Goal: Task Accomplishment & Management: Use online tool/utility

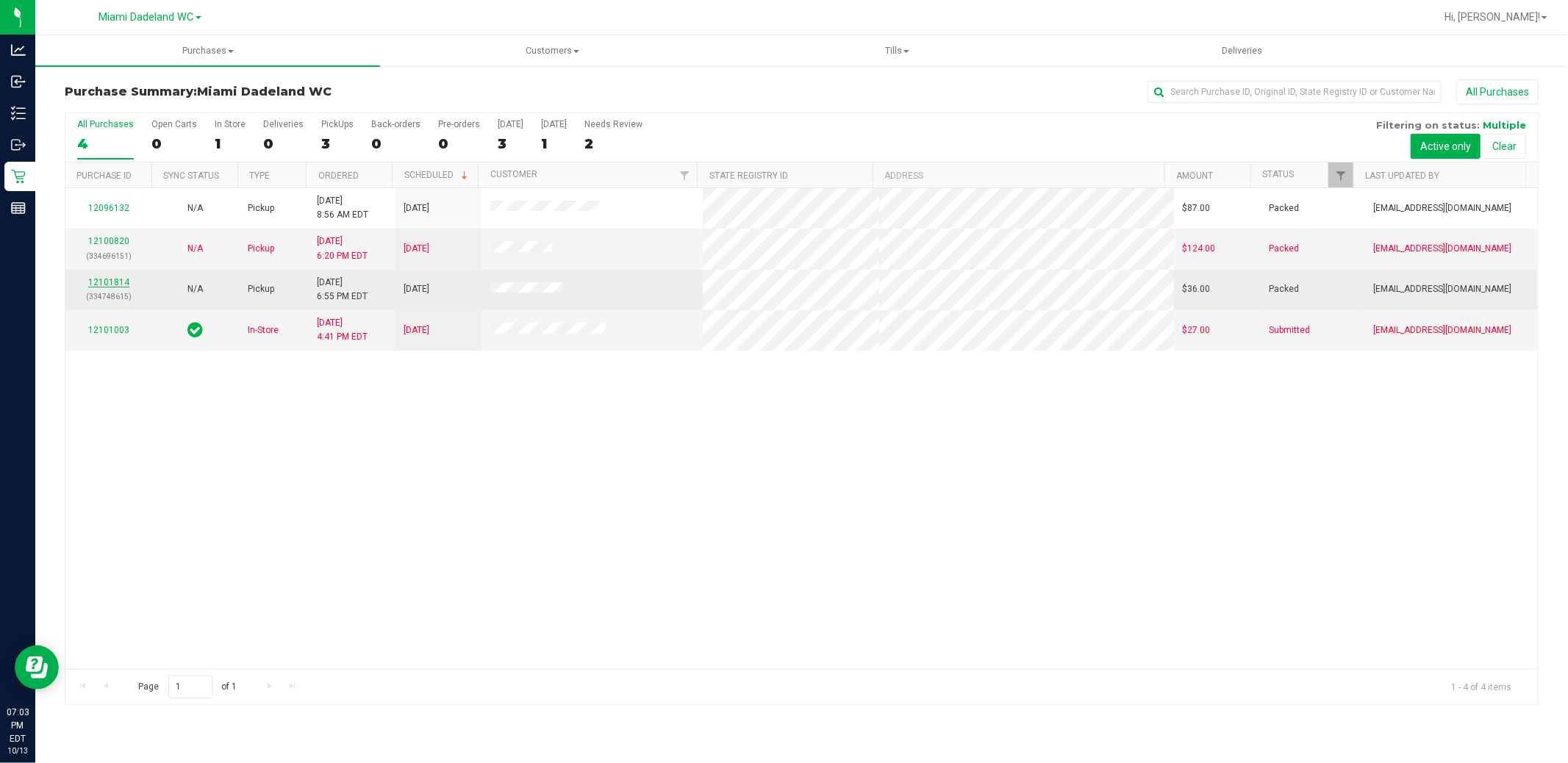
click at [101, 280] on link "12101814" at bounding box center [109, 283] width 41 height 10
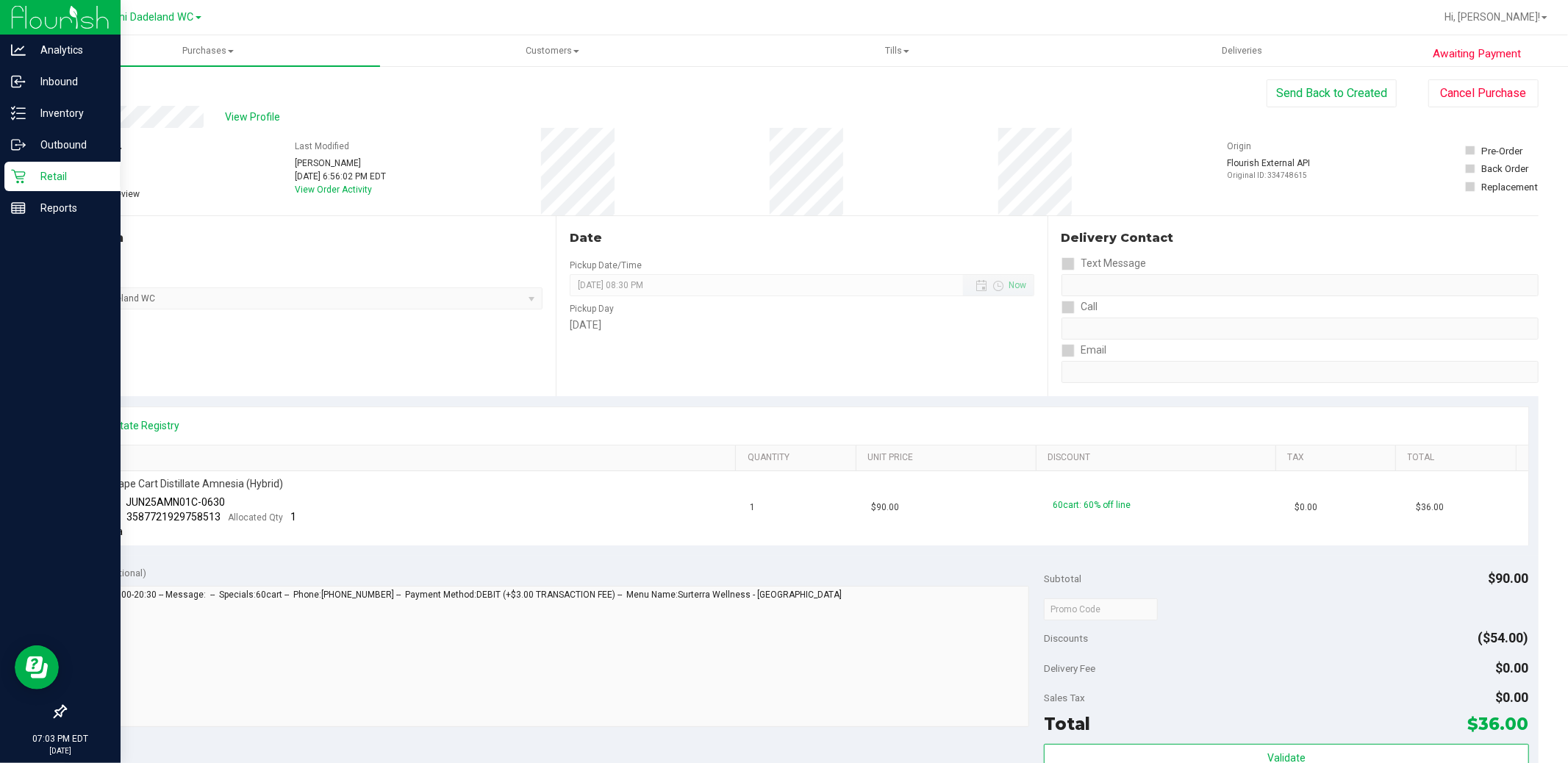
click at [30, 177] on p "Retail" at bounding box center [70, 176] width 89 height 18
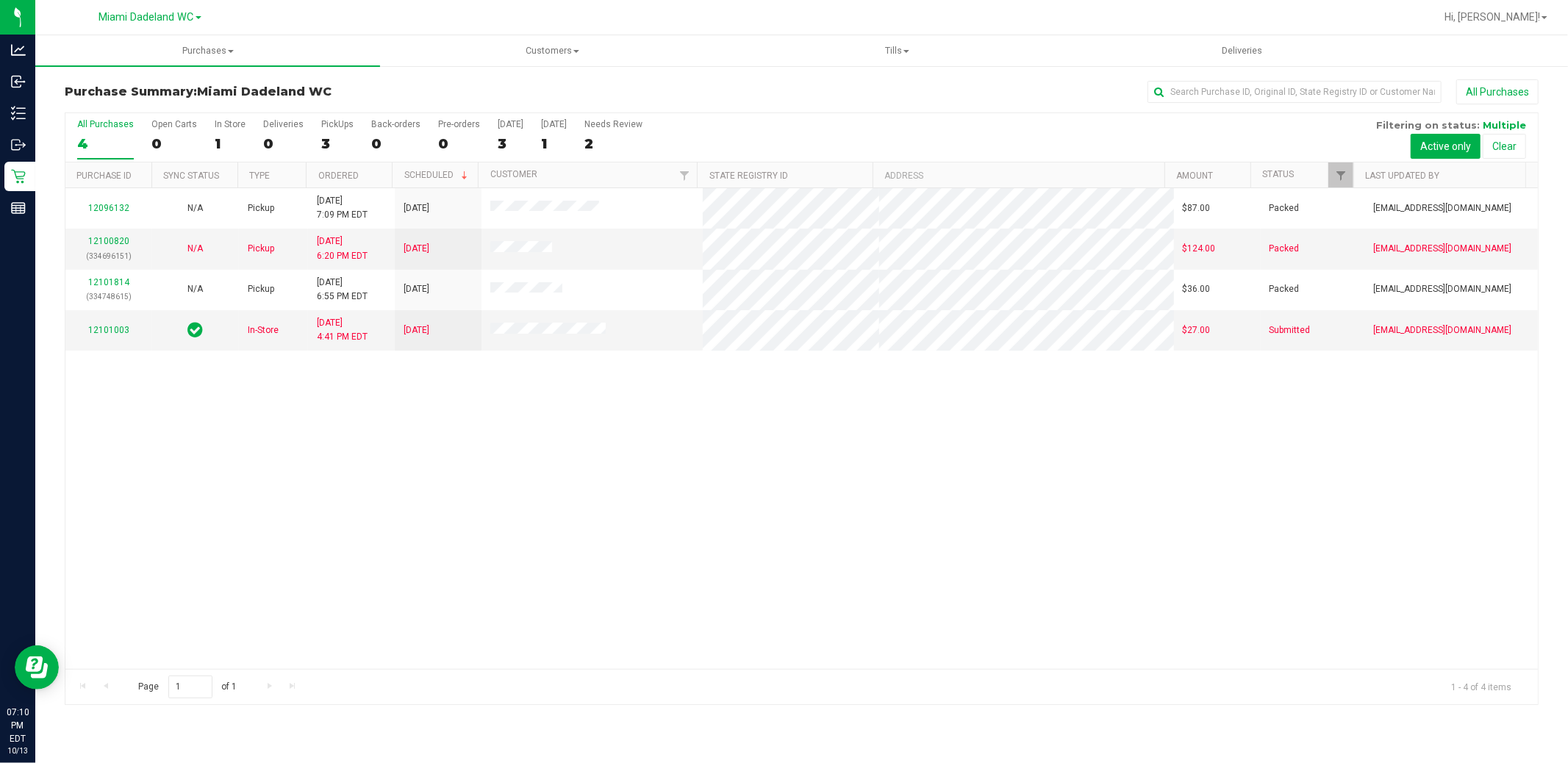
click at [871, 617] on div "12096132 N/A Pickup [DATE] 7:09 PM EDT 10/14/2025 $87.00 Packed [EMAIL_ADDRESS]…" at bounding box center [801, 428] width 1472 height 480
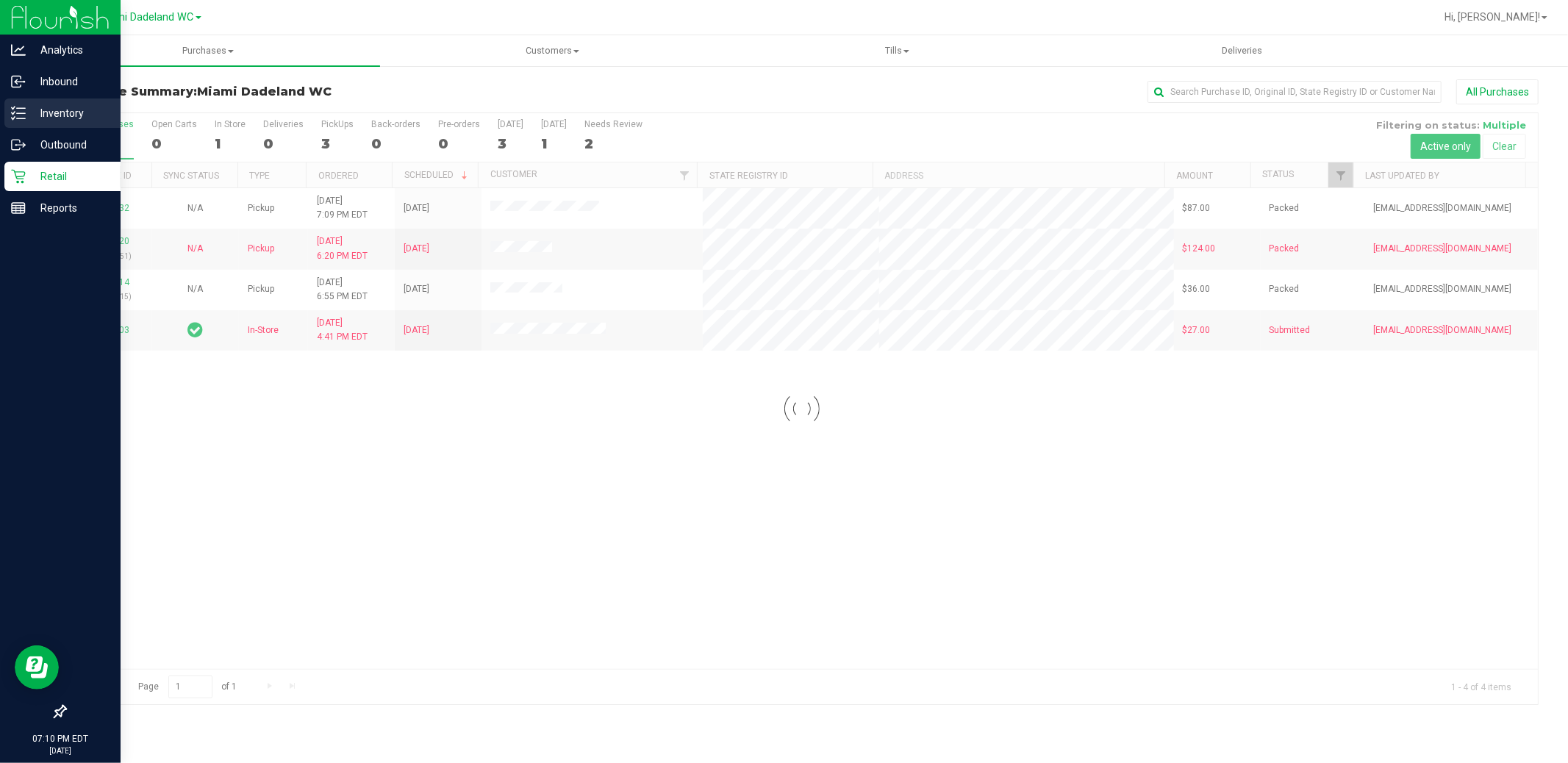
click at [33, 119] on p "Inventory" at bounding box center [70, 113] width 89 height 18
click at [31, 116] on p "Inventory" at bounding box center [70, 113] width 89 height 18
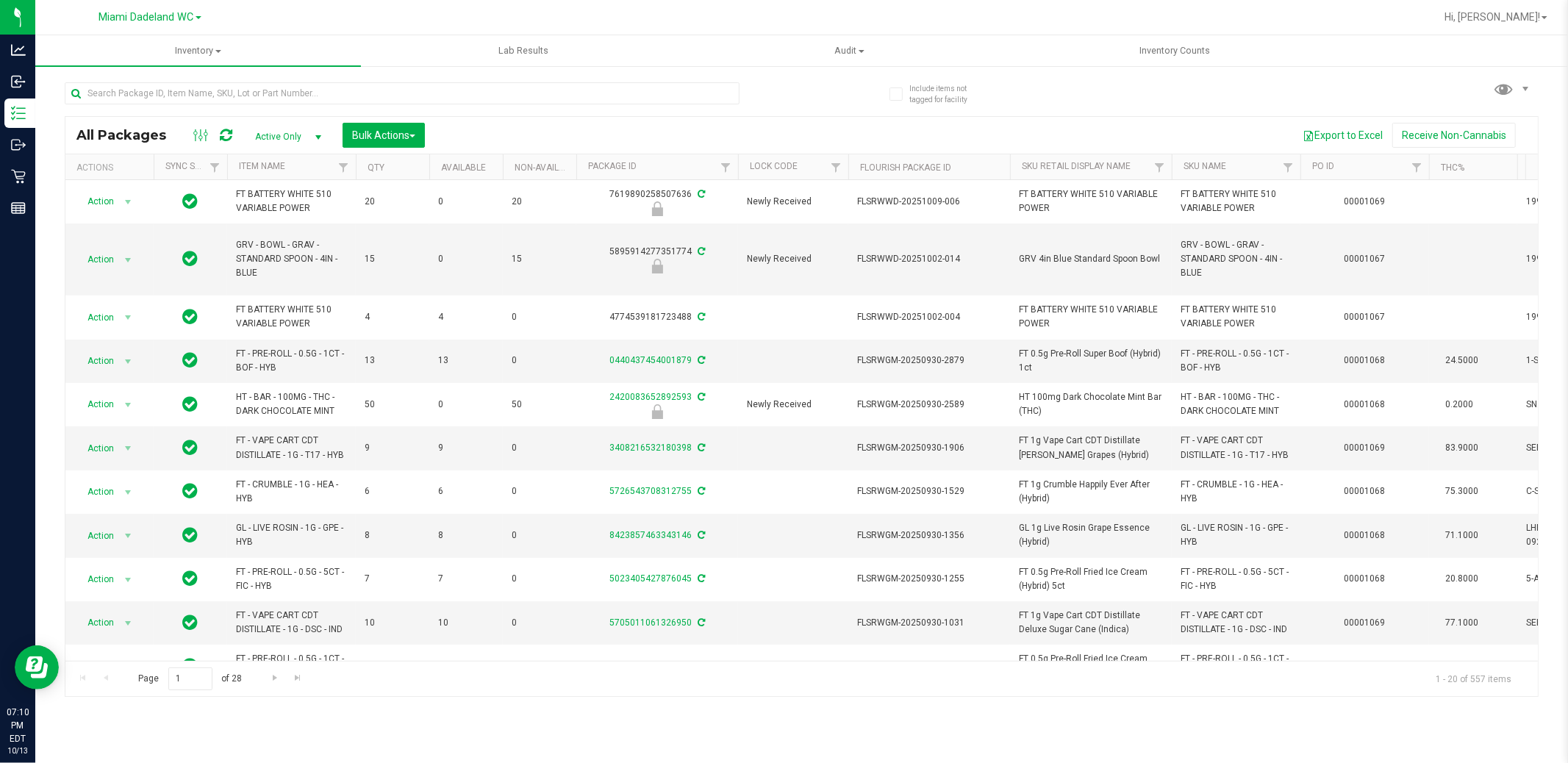
click at [1122, 105] on div "All Packages Active Only Active Only Lab Samples Locked All External Internal B…" at bounding box center [801, 382] width 1474 height 628
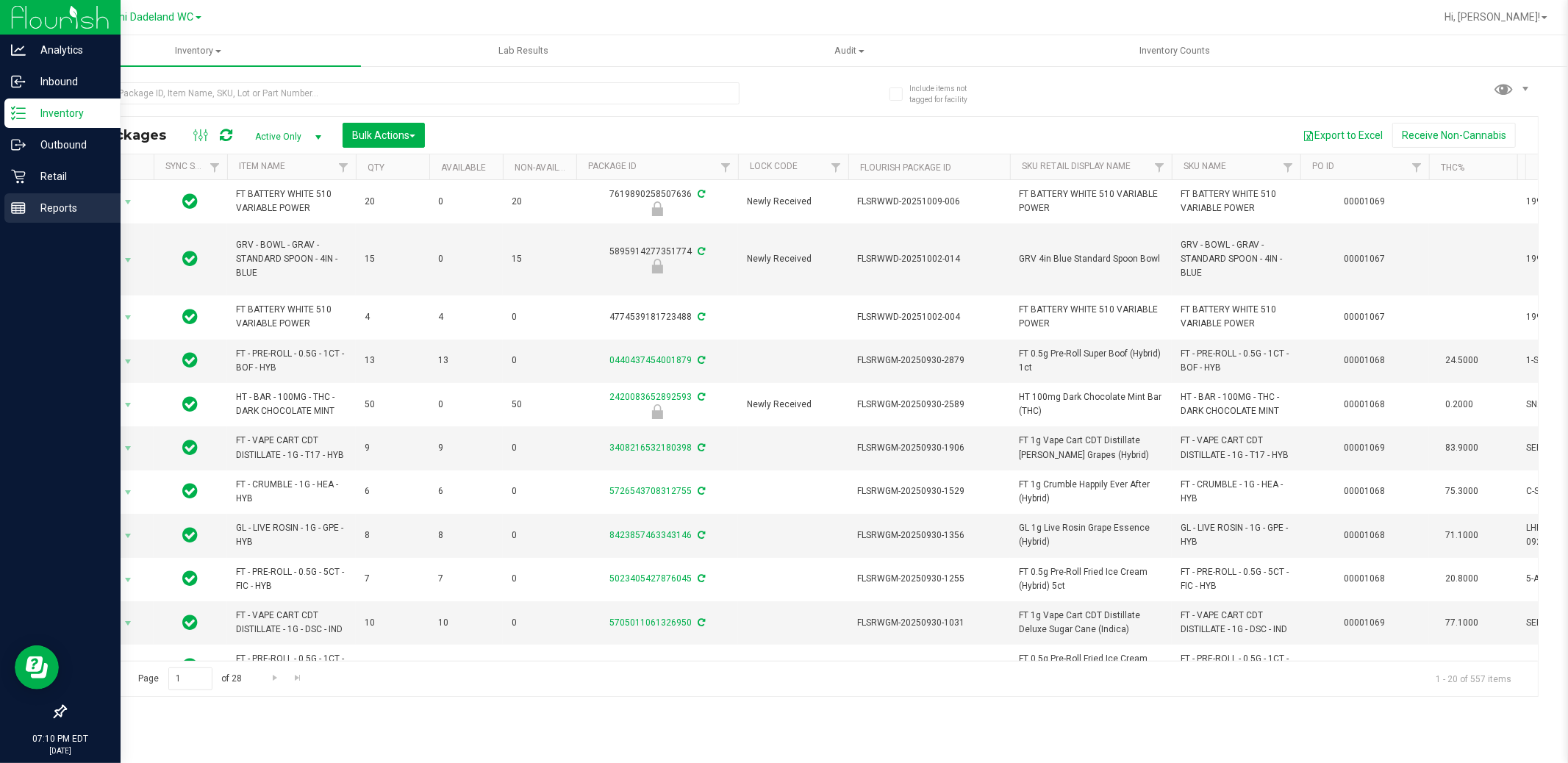
click at [26, 193] on div "Reports" at bounding box center [62, 208] width 116 height 30
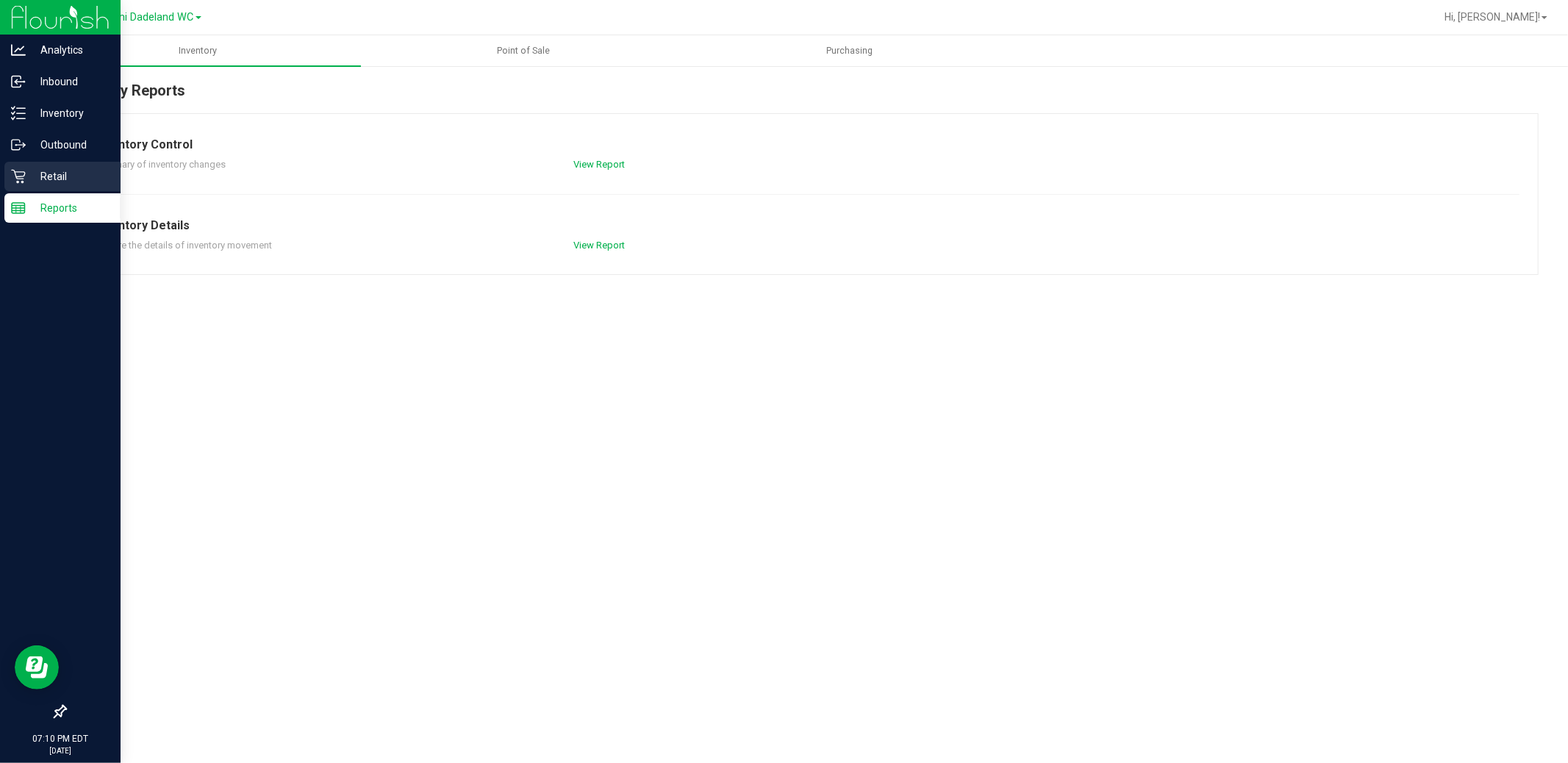
click at [32, 187] on div "Retail" at bounding box center [62, 176] width 116 height 30
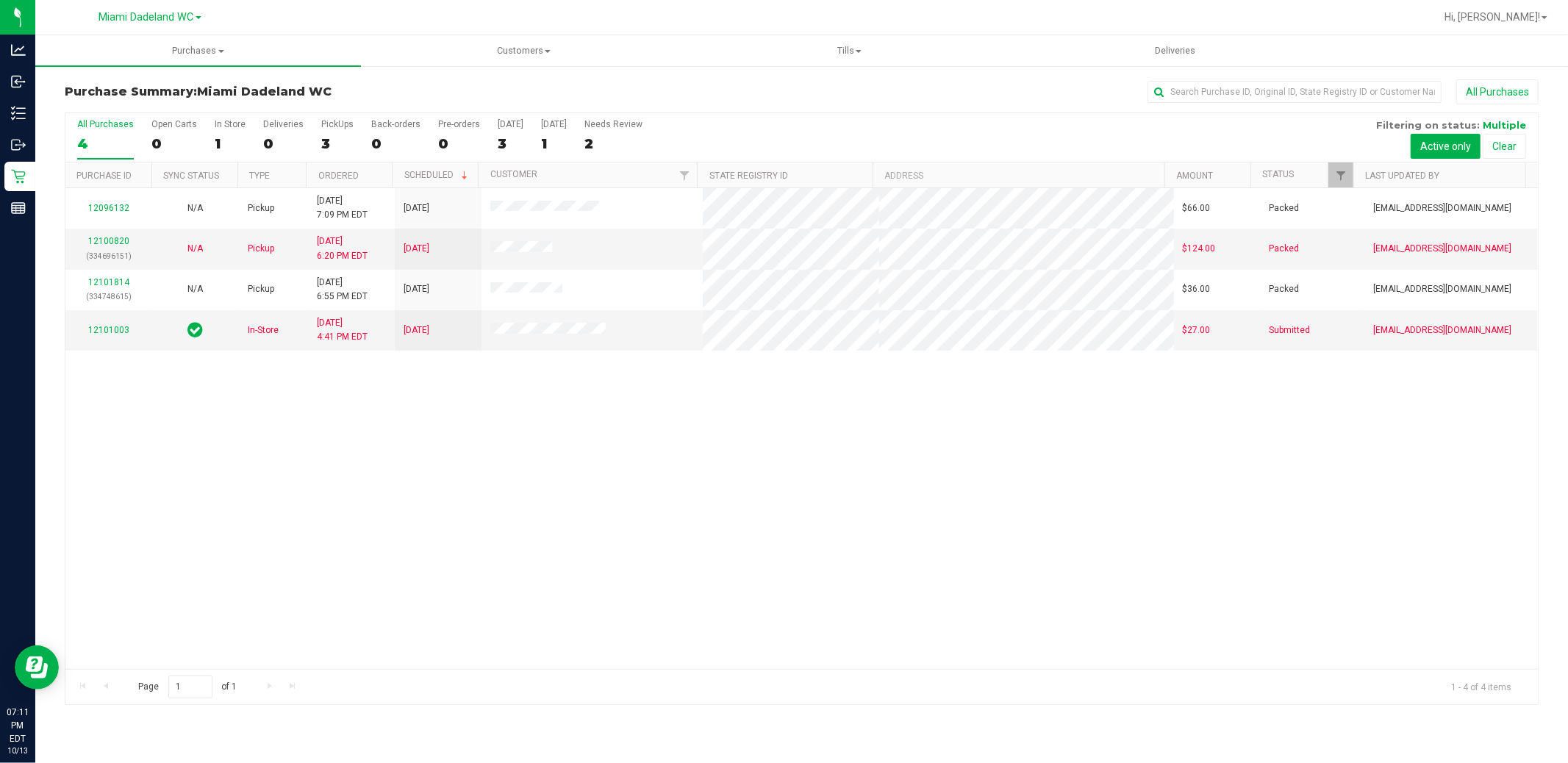
click at [475, 548] on div "12096132 N/A Pickup [DATE] 7:09 PM EDT 10/14/2025 $66.00 Packed [EMAIL_ADDRESS]…" at bounding box center [801, 428] width 1472 height 480
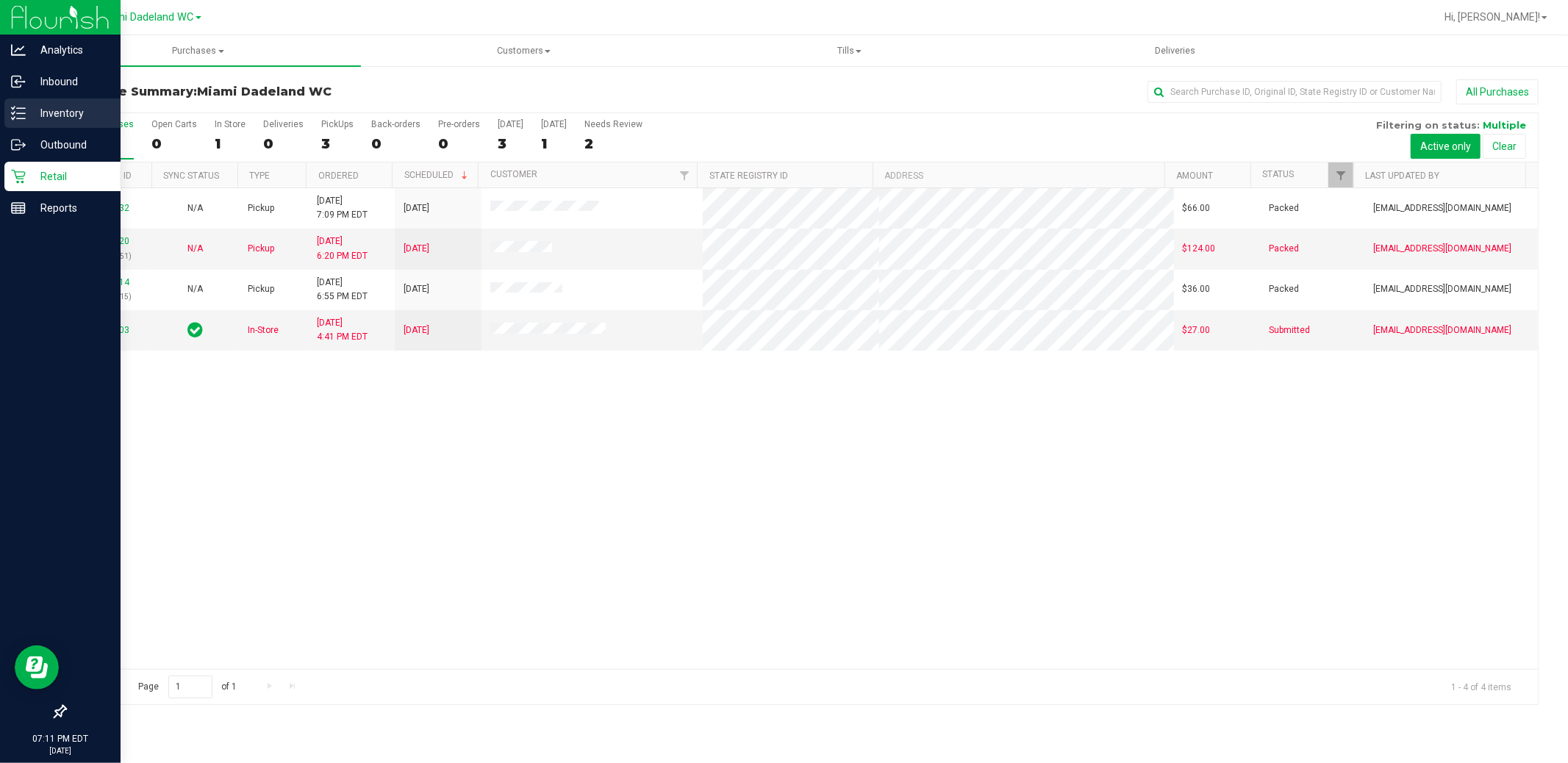
click at [72, 115] on p "Inventory" at bounding box center [70, 113] width 89 height 18
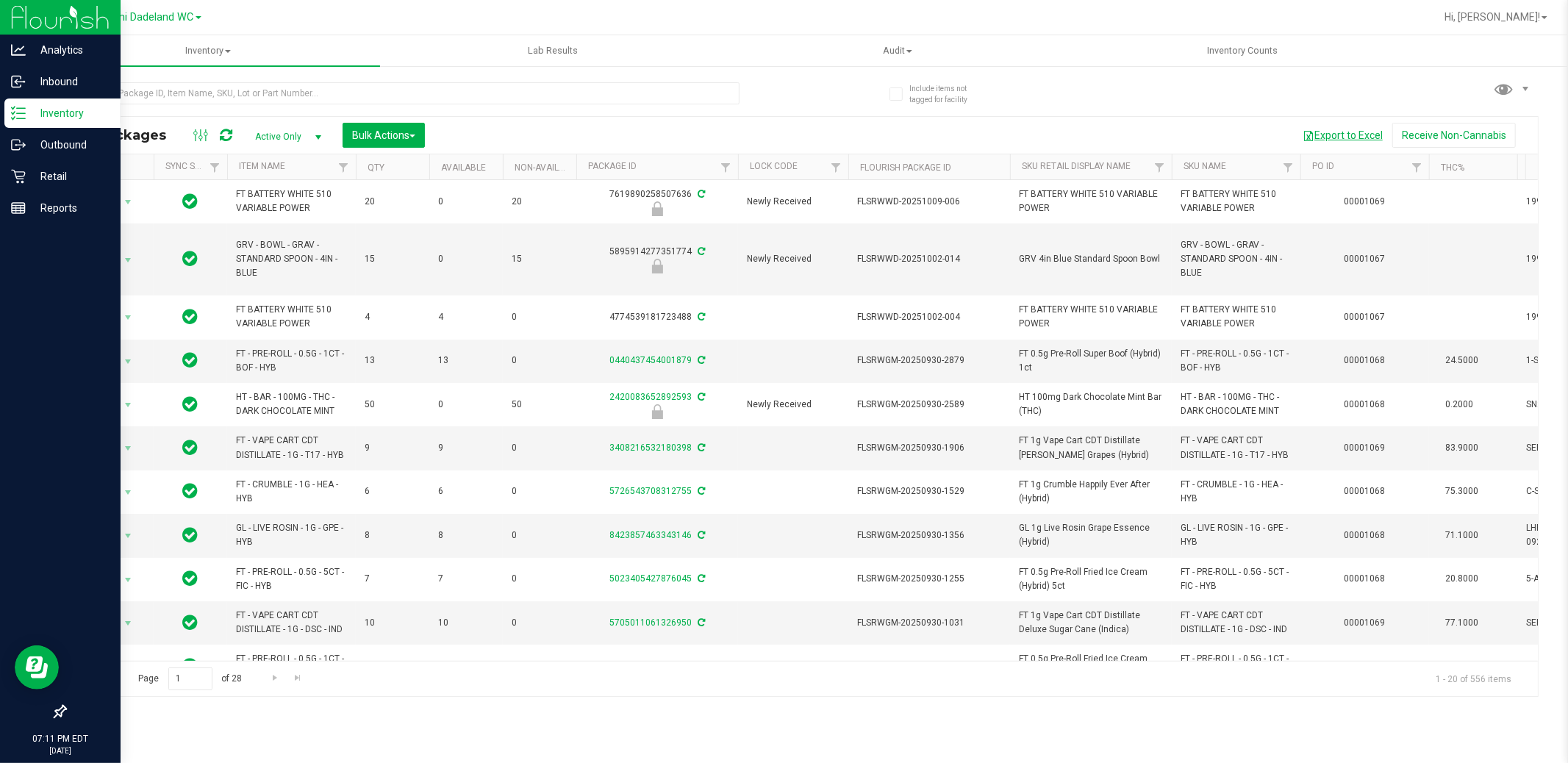
click at [1311, 143] on button "Export to Excel" at bounding box center [1342, 135] width 99 height 25
click at [12, 180] on icon at bounding box center [19, 176] width 15 height 15
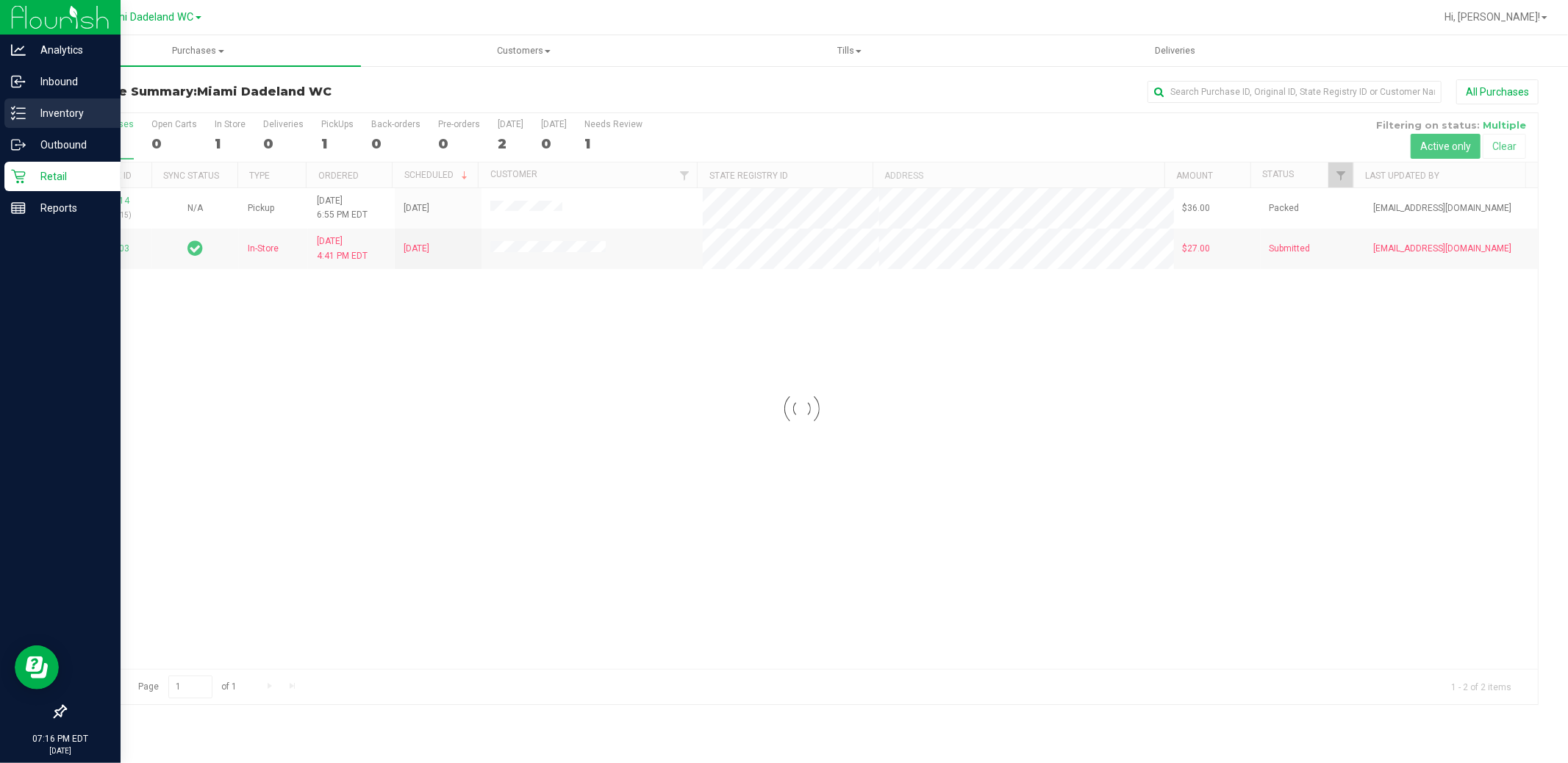
click at [62, 116] on p "Inventory" at bounding box center [70, 113] width 89 height 18
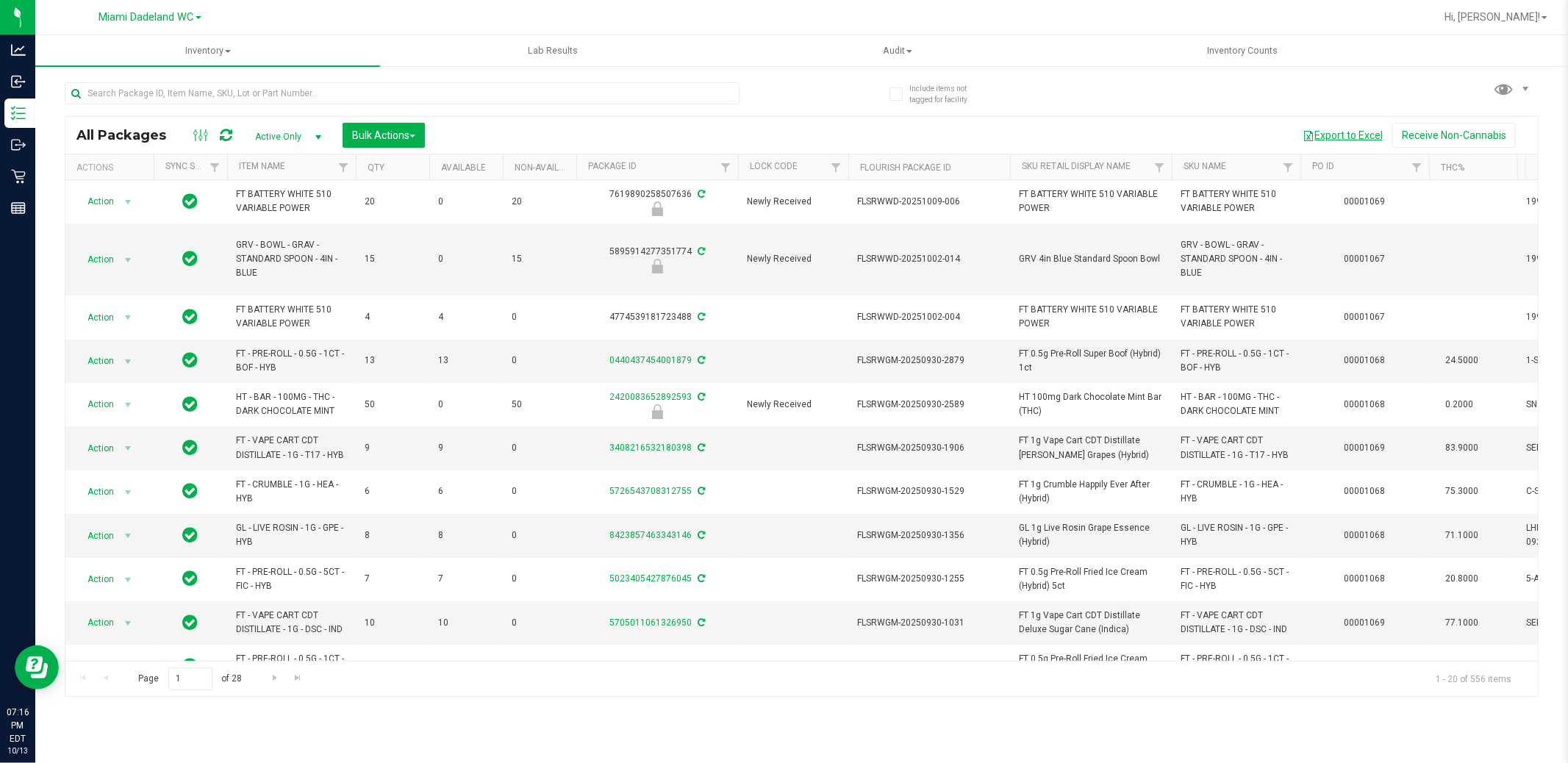
click at [1332, 131] on button "Export to Excel" at bounding box center [1342, 135] width 99 height 25
